Goal: Register for event/course

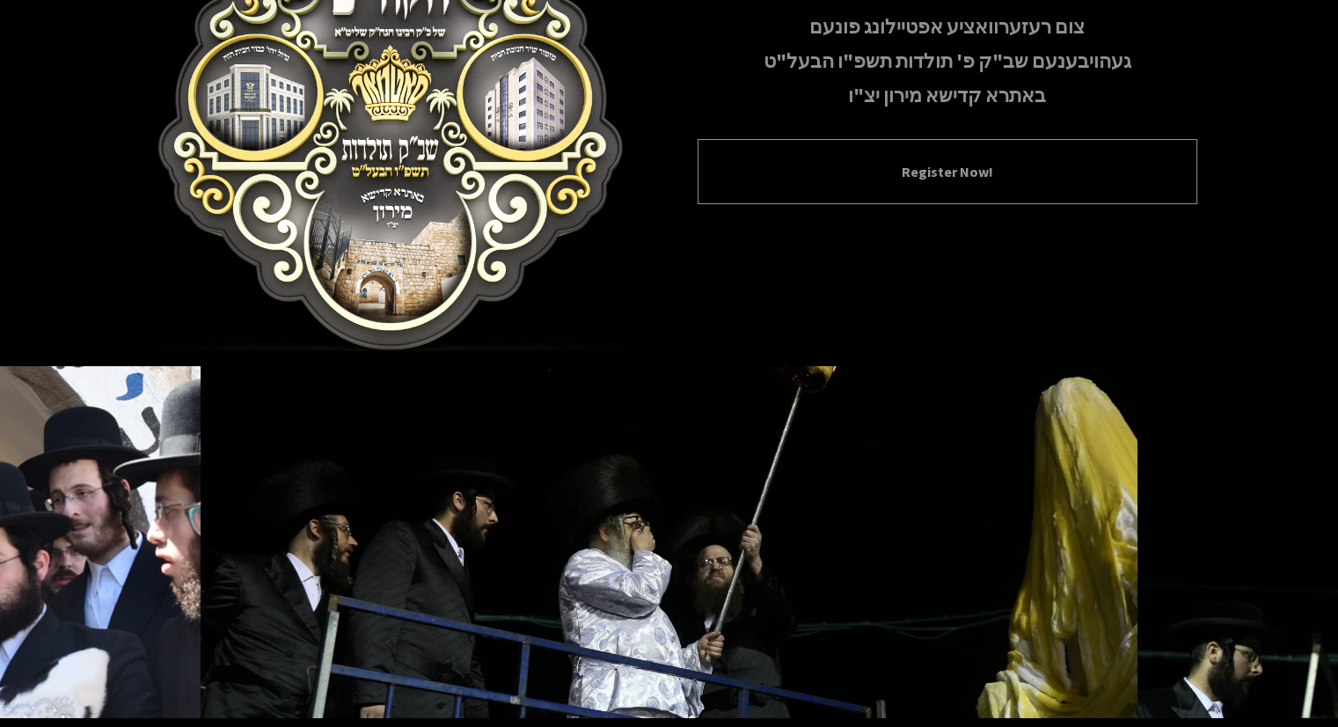
scroll to position [256, 0]
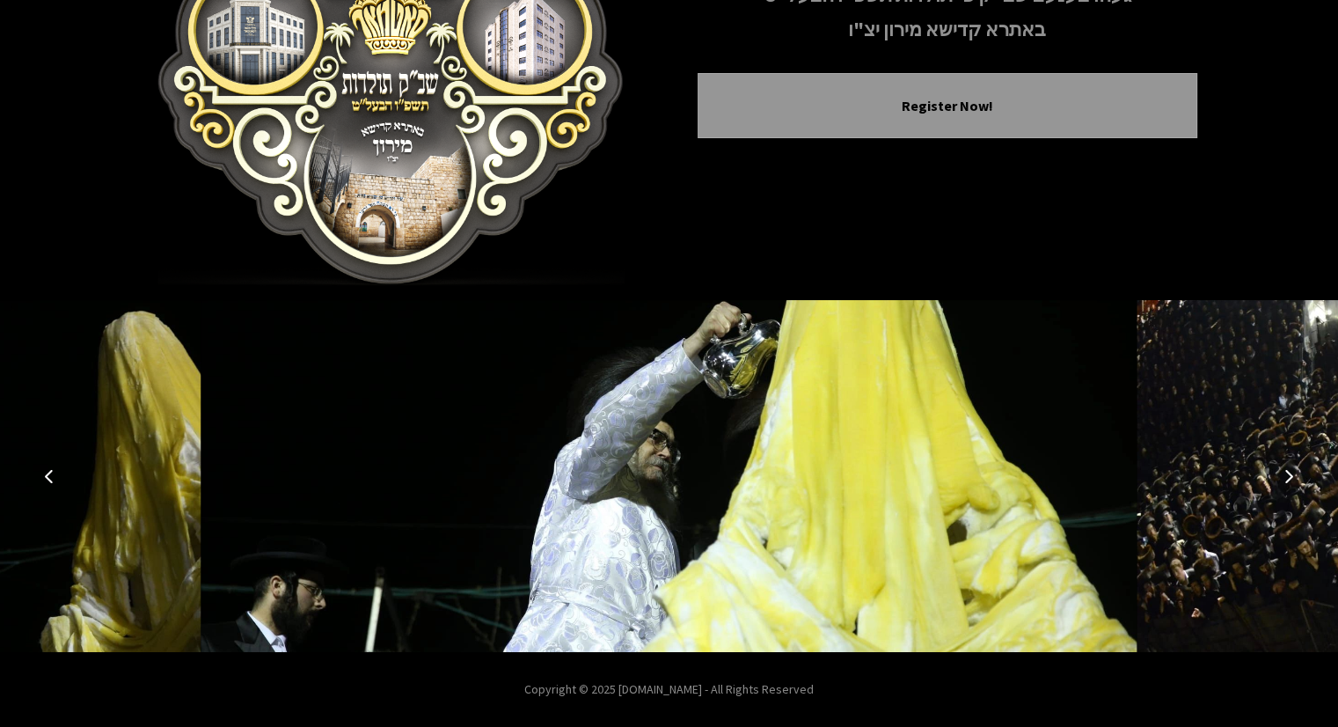
click at [1280, 474] on button "Next image" at bounding box center [1289, 476] width 42 height 42
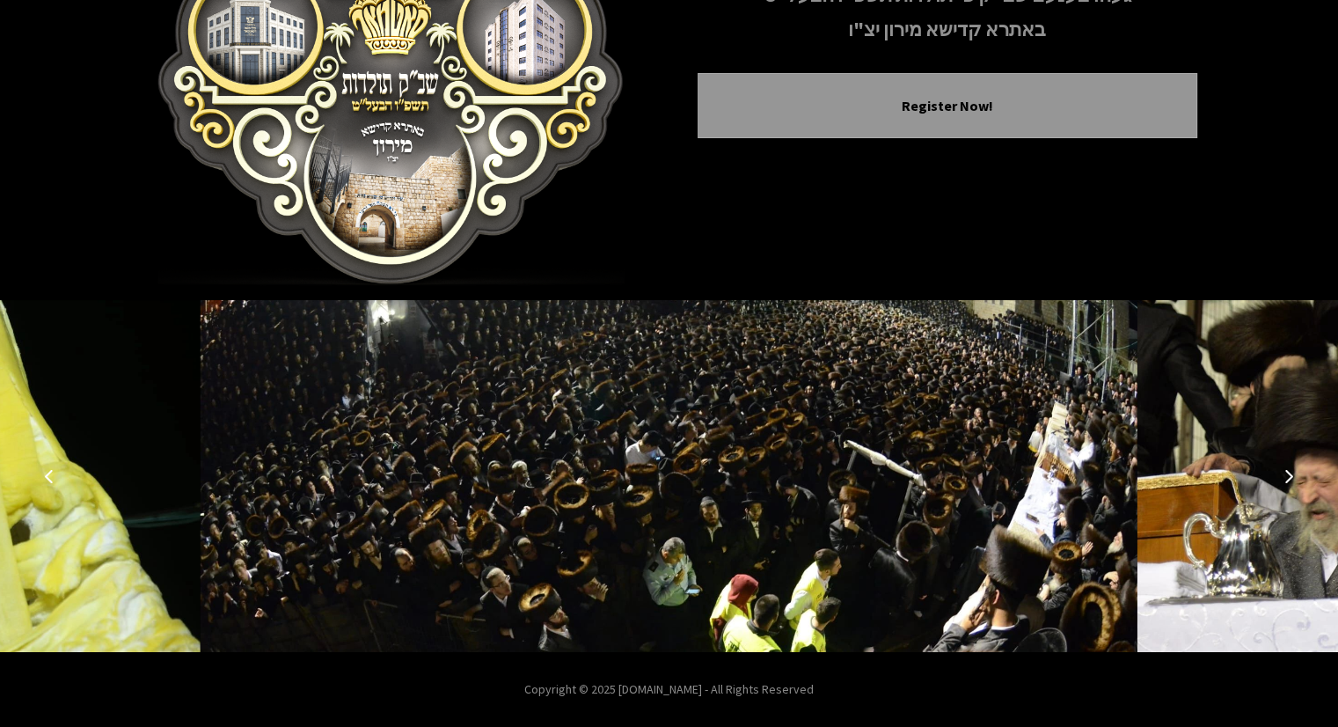
click at [1279, 473] on button "Next image" at bounding box center [1289, 476] width 42 height 42
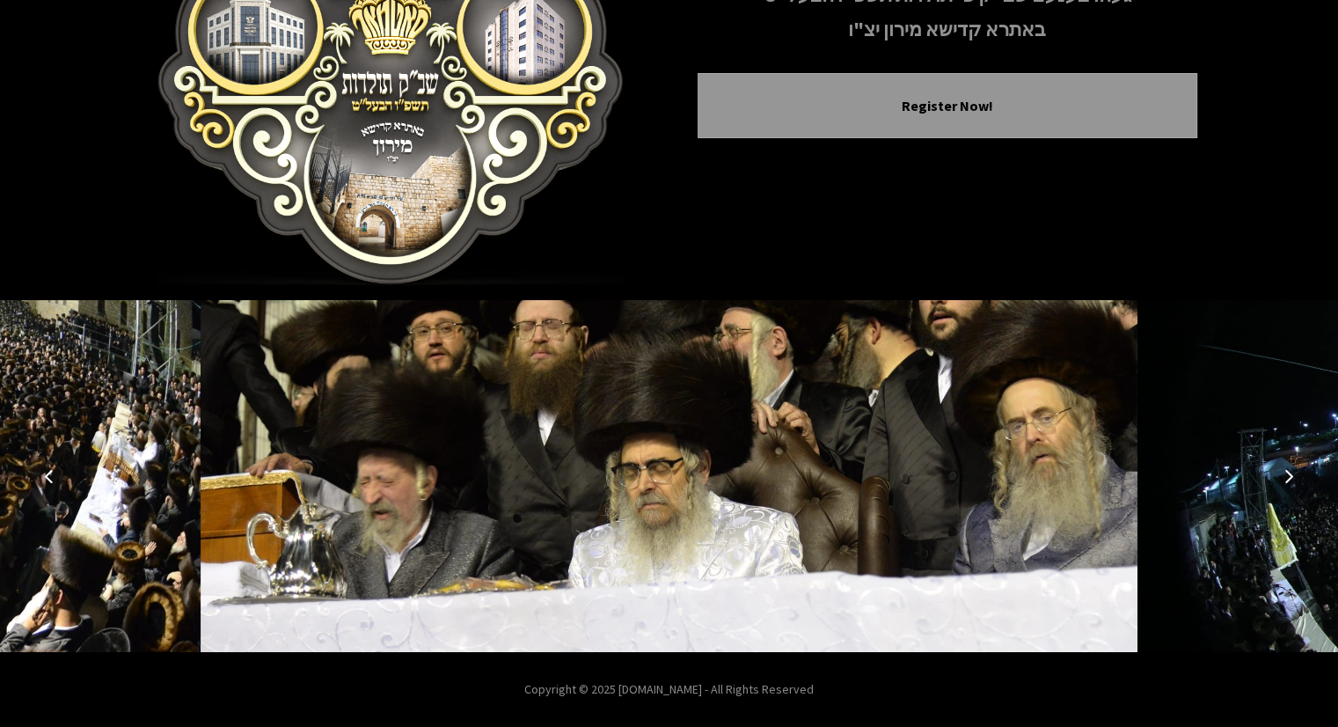
click at [1279, 473] on button "Next image" at bounding box center [1289, 476] width 42 height 42
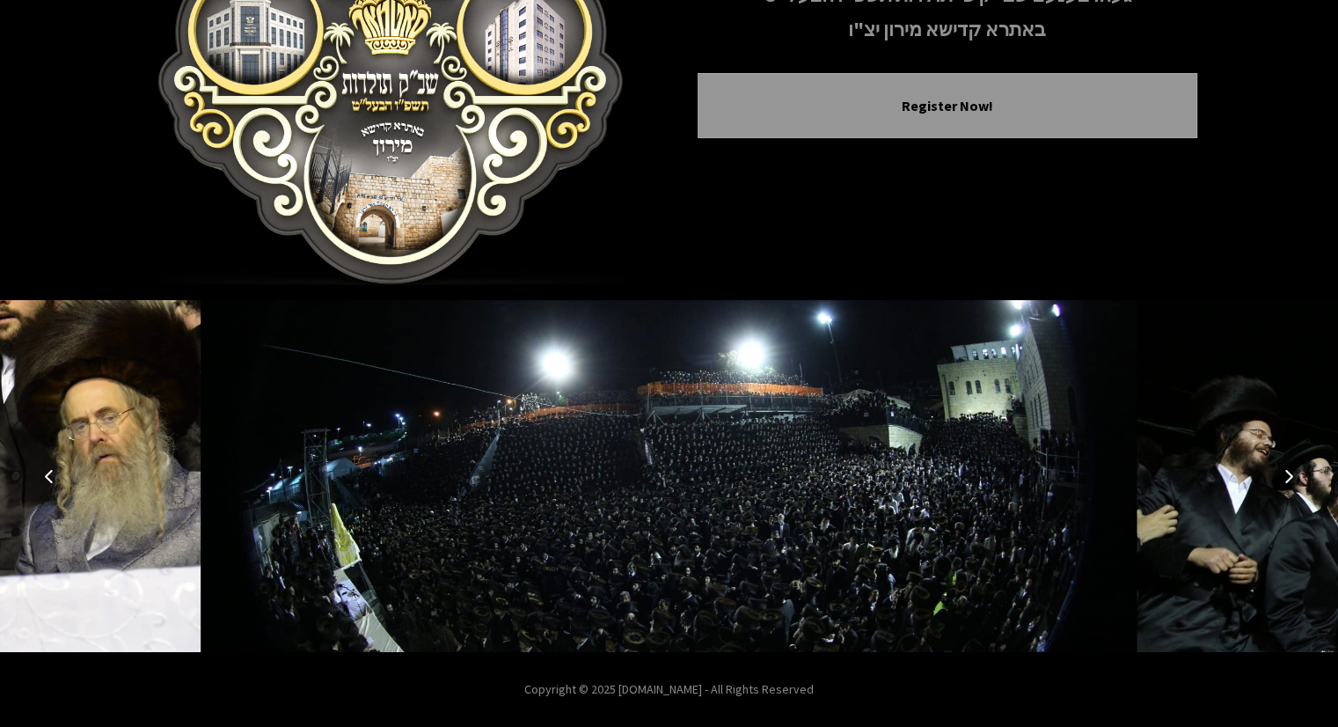
click at [1279, 473] on button "Next image" at bounding box center [1289, 476] width 42 height 42
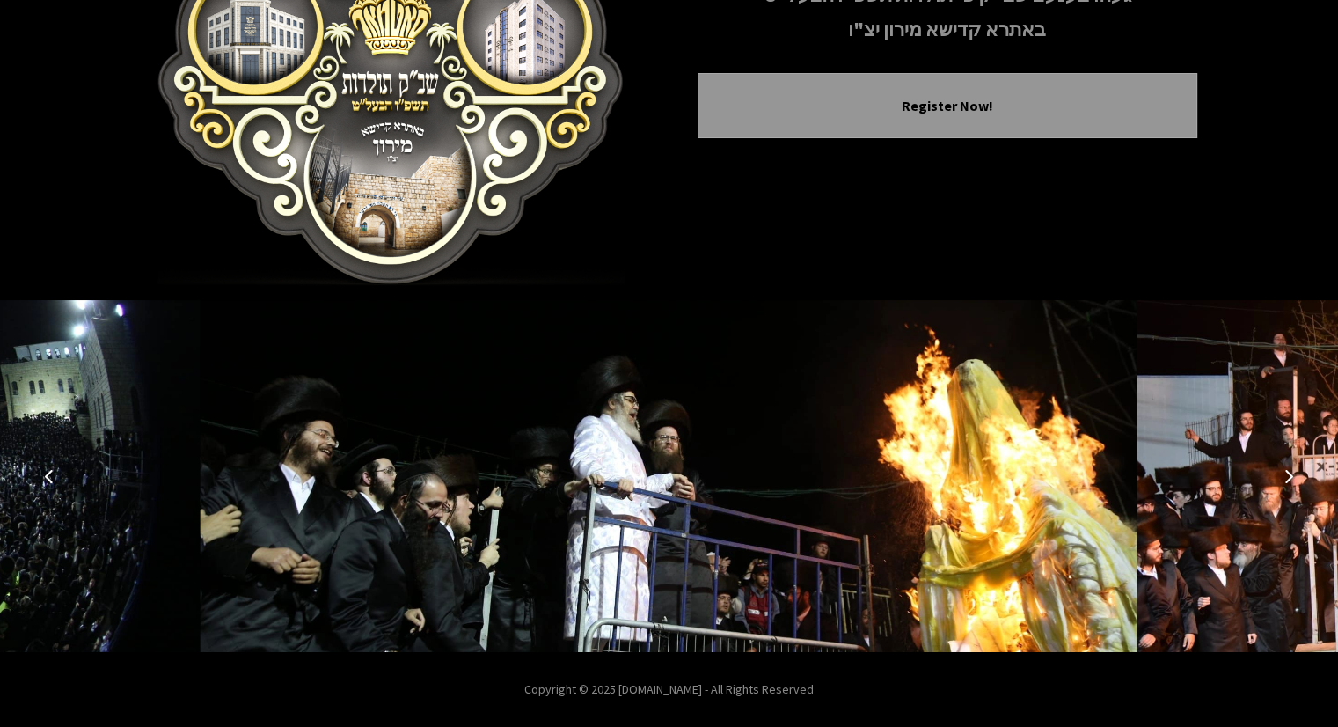
click at [1279, 473] on button "Next image" at bounding box center [1289, 476] width 42 height 42
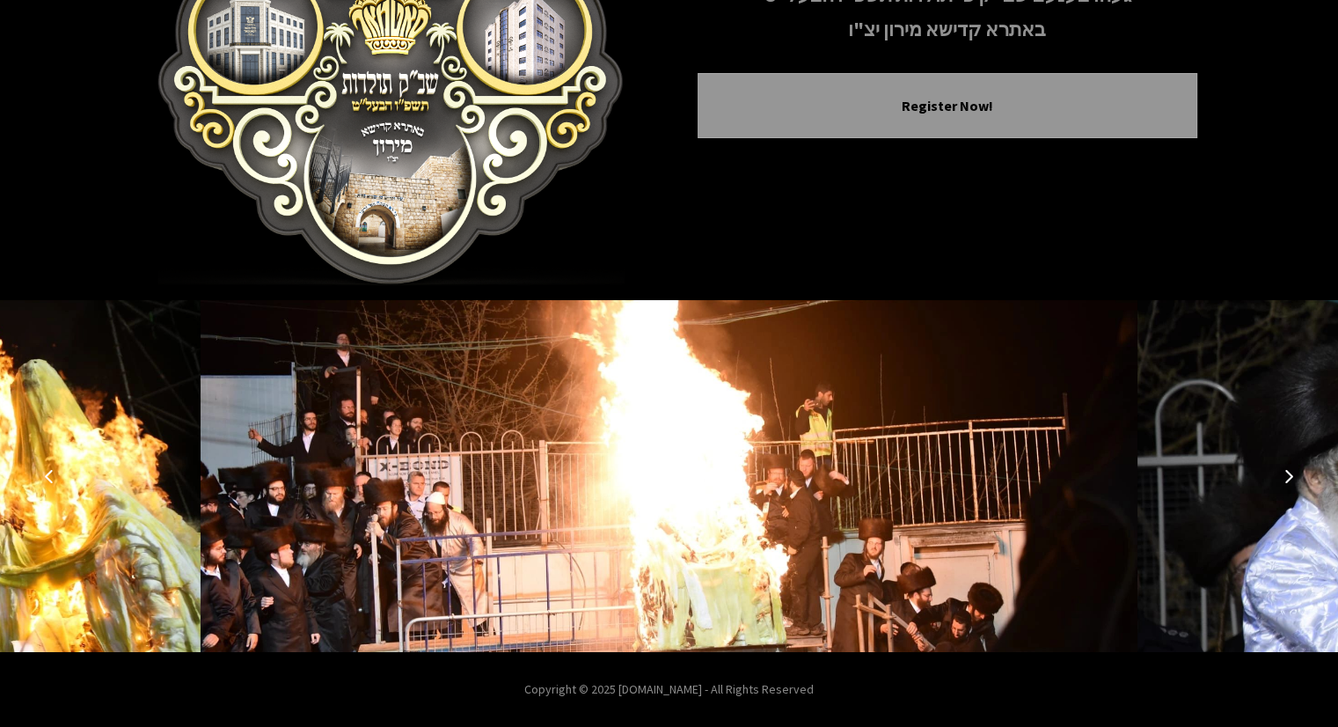
click at [1279, 473] on button "Next image" at bounding box center [1289, 476] width 42 height 42
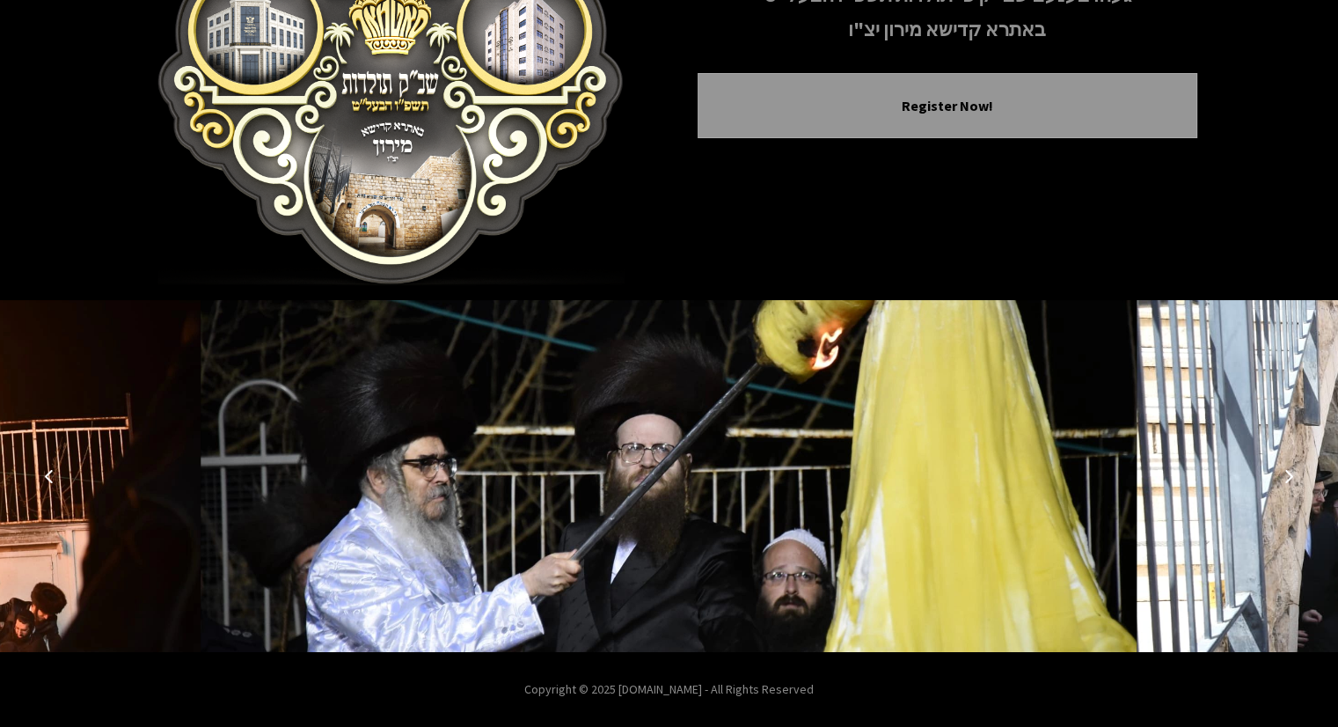
click at [1279, 473] on button "Next image" at bounding box center [1289, 476] width 42 height 42
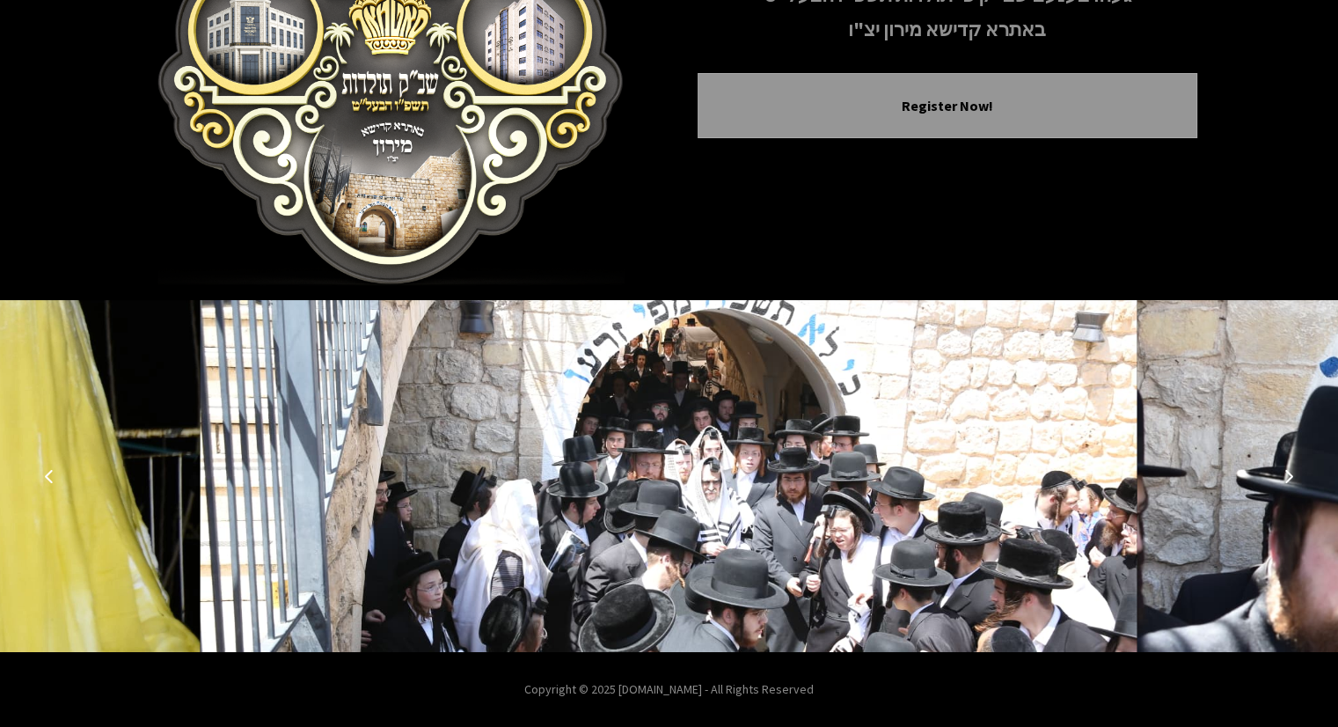
click at [1279, 473] on button "Next image" at bounding box center [1289, 476] width 42 height 42
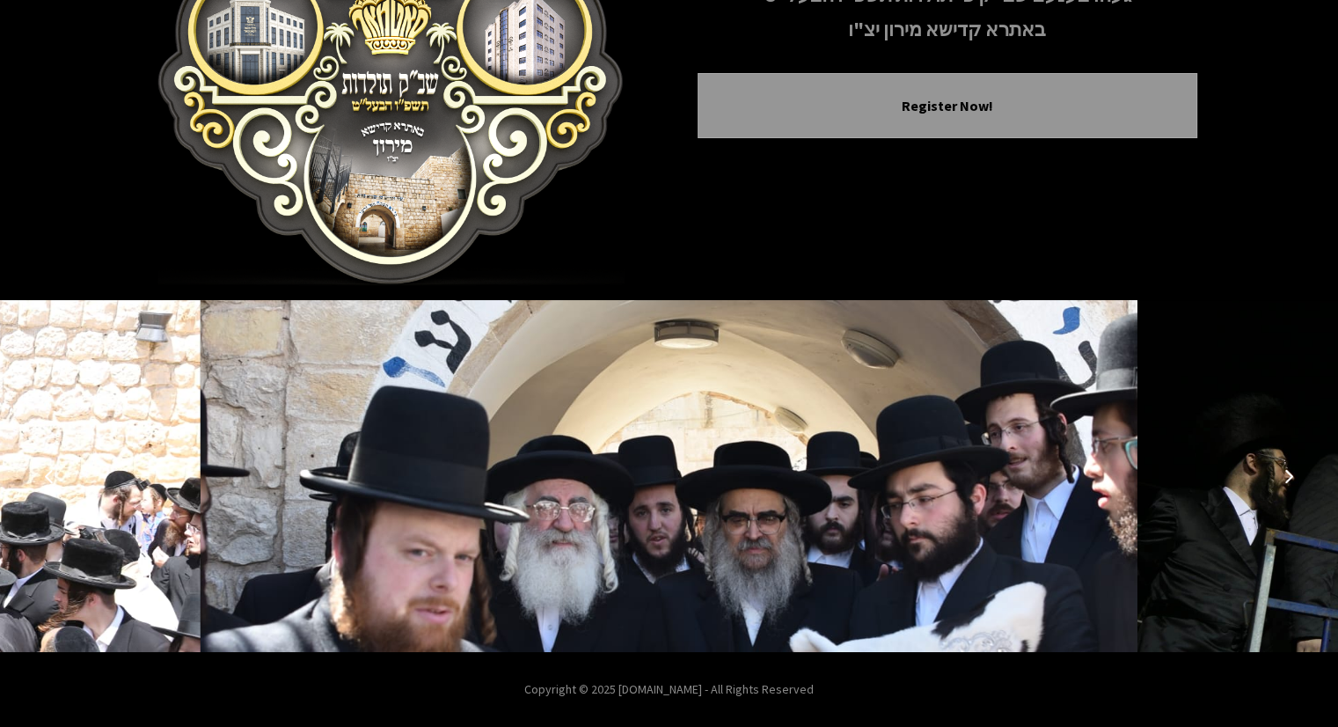
click at [1279, 473] on button "Next image" at bounding box center [1289, 476] width 42 height 42
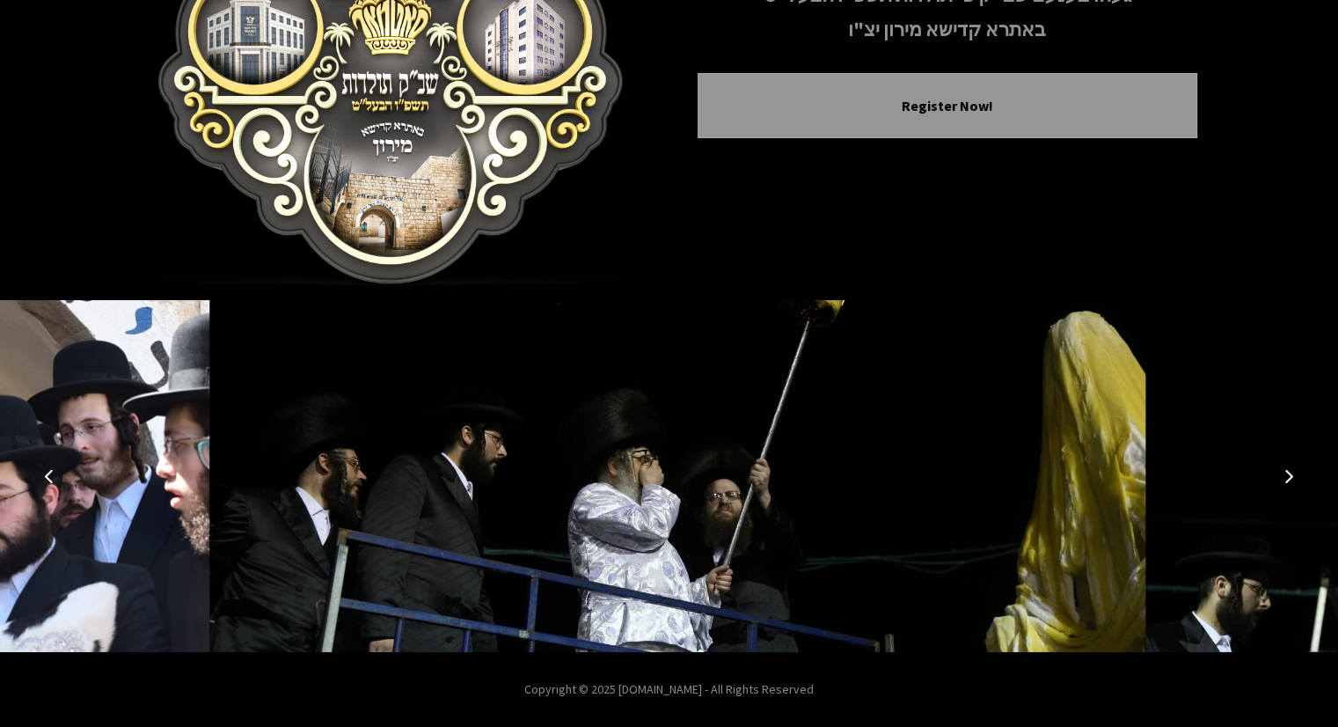
click at [1279, 473] on button "Next image" at bounding box center [1289, 476] width 42 height 42
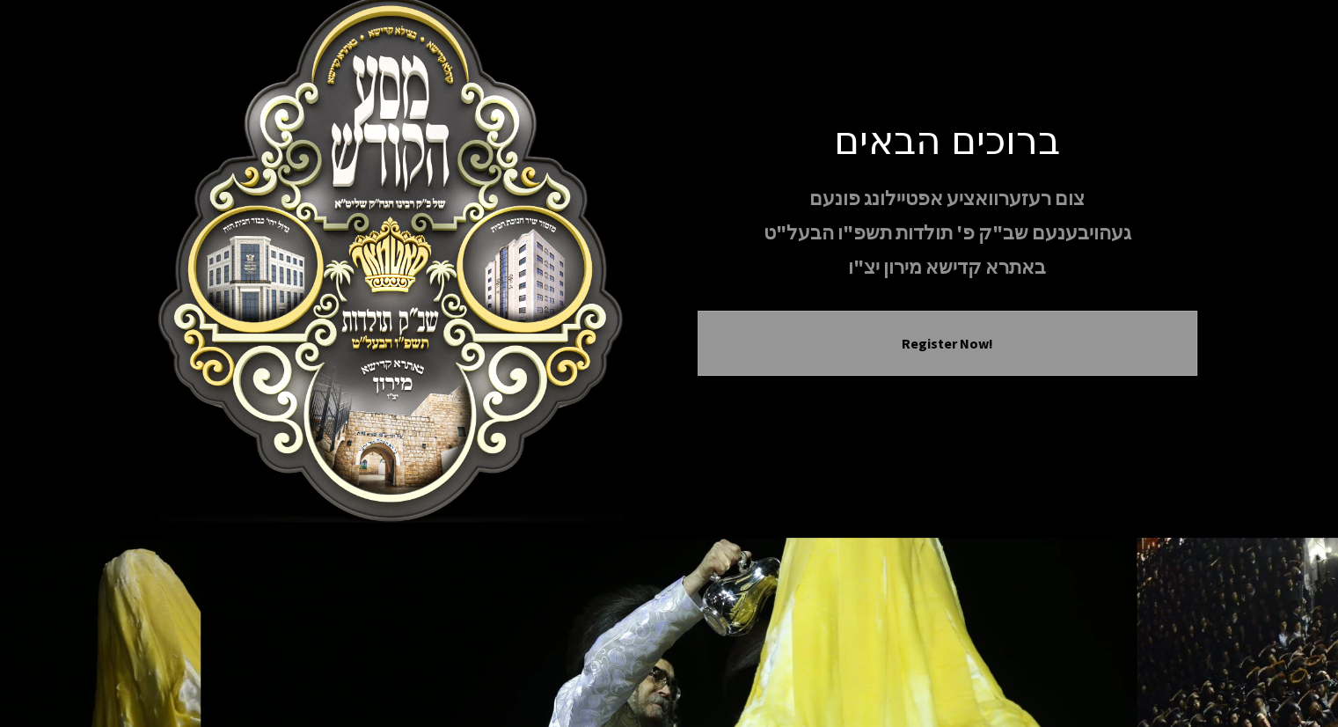
scroll to position [0, 0]
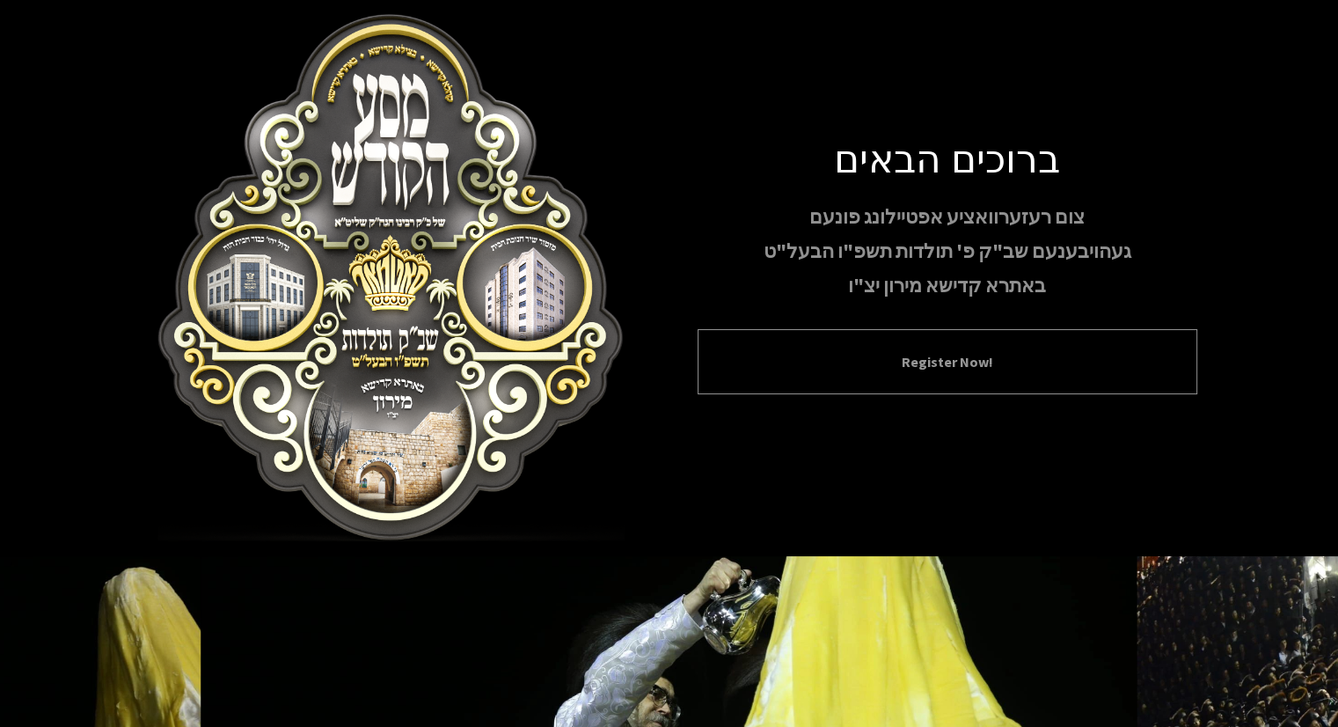
click at [807, 352] on button "Register Now!" at bounding box center [948, 361] width 456 height 21
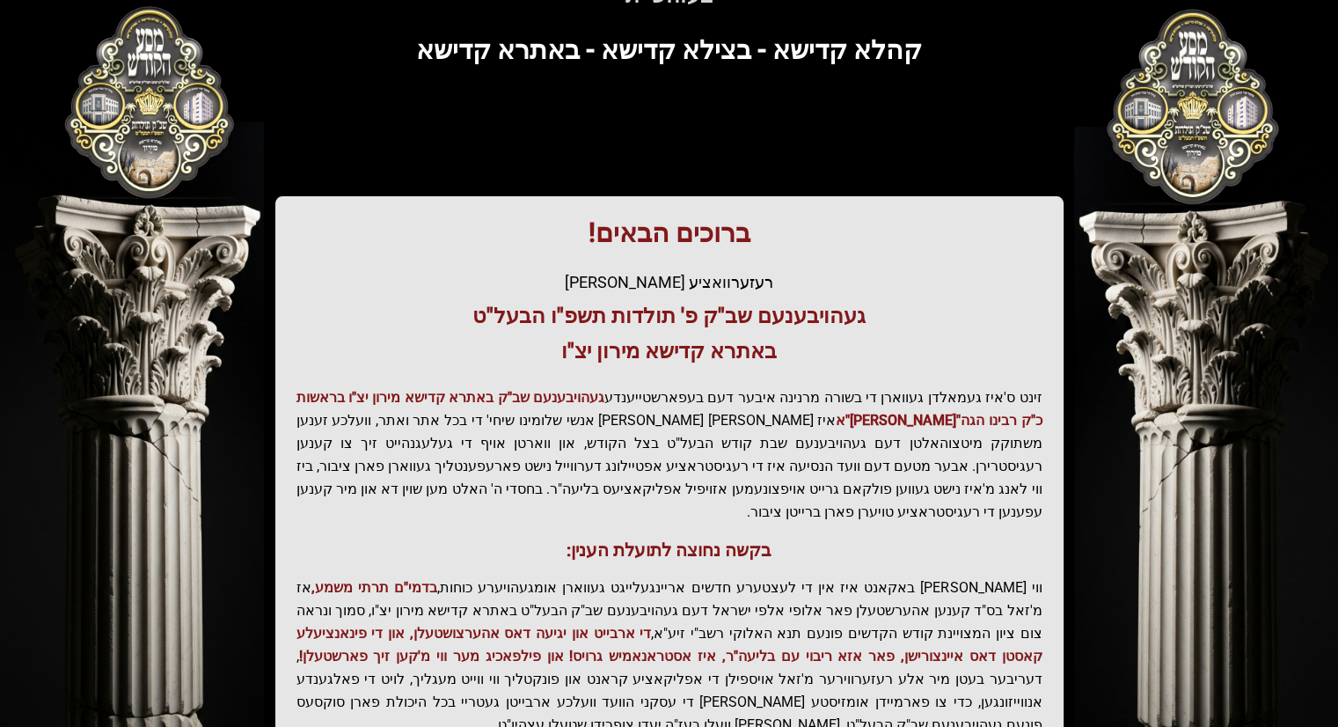
scroll to position [292, 0]
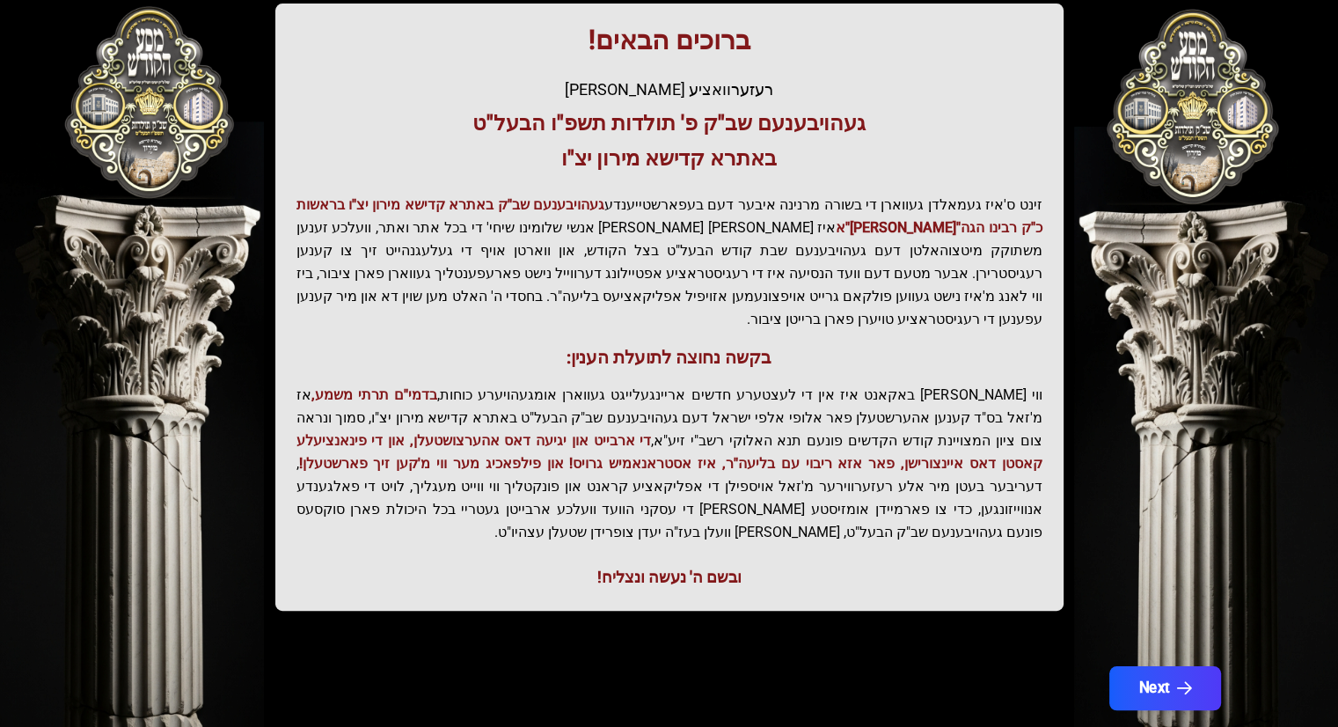
click at [1140, 666] on button "Next" at bounding box center [1165, 688] width 112 height 44
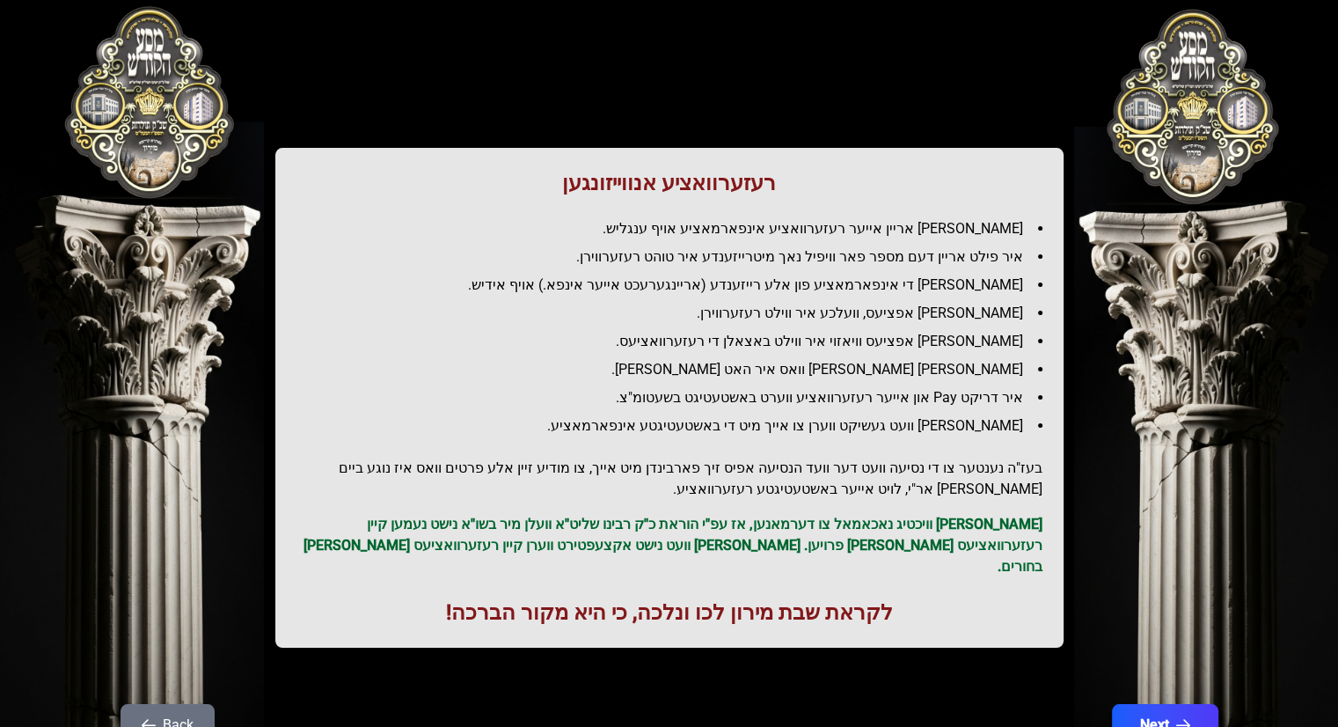
scroll to position [125, 0]
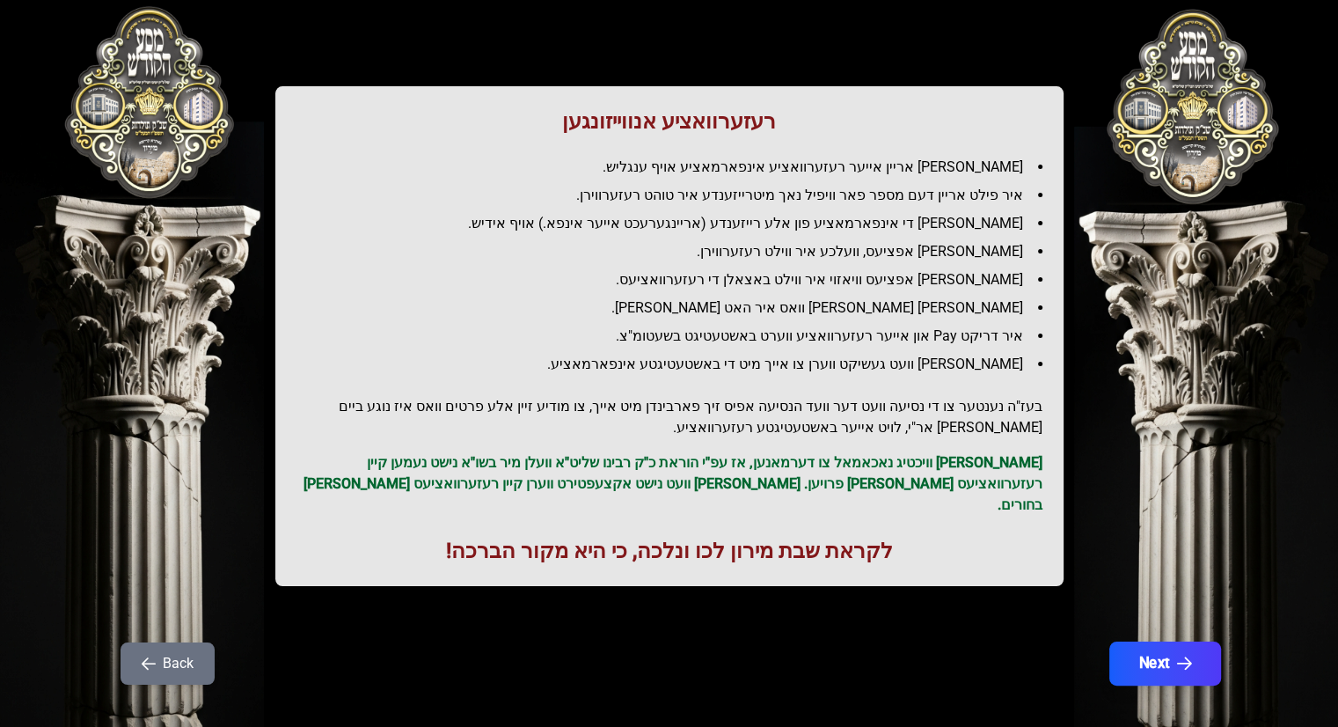
click at [1175, 641] on button "Next" at bounding box center [1165, 663] width 112 height 44
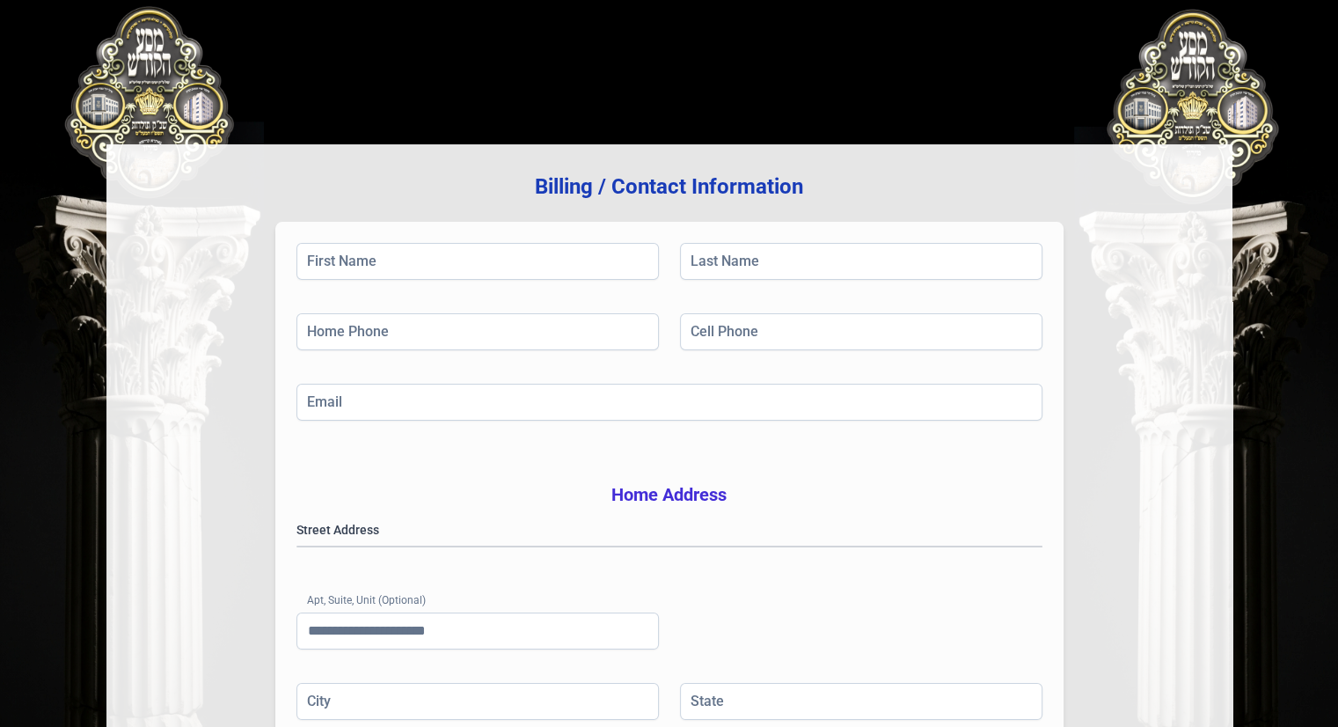
scroll to position [0, 0]
